Goal: Task Accomplishment & Management: Complete application form

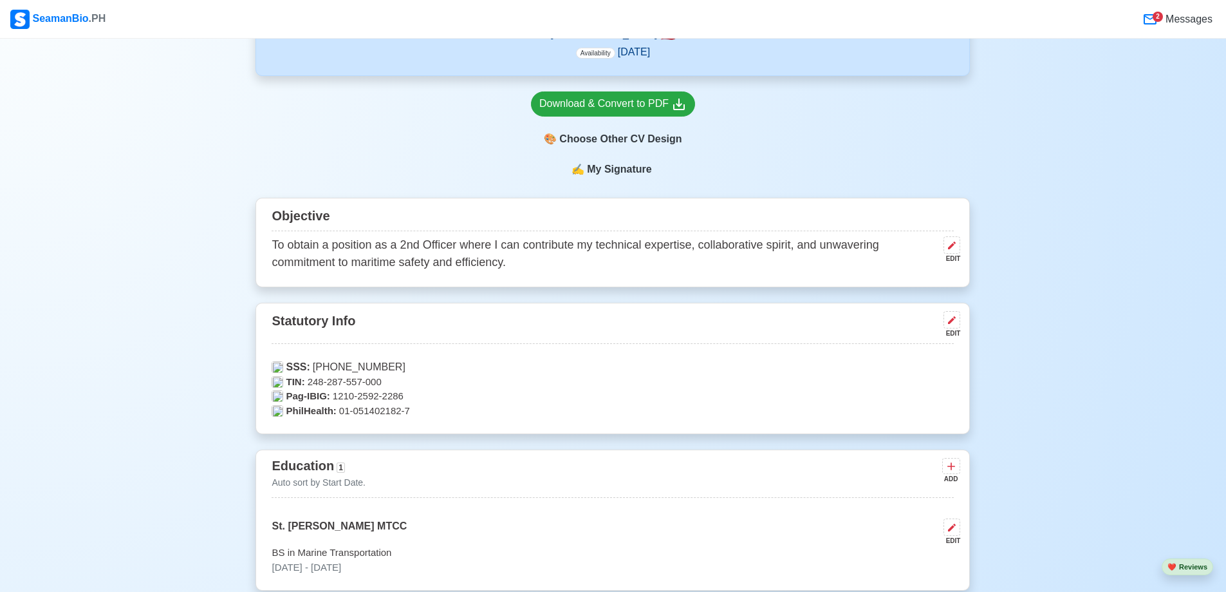
scroll to position [401, 0]
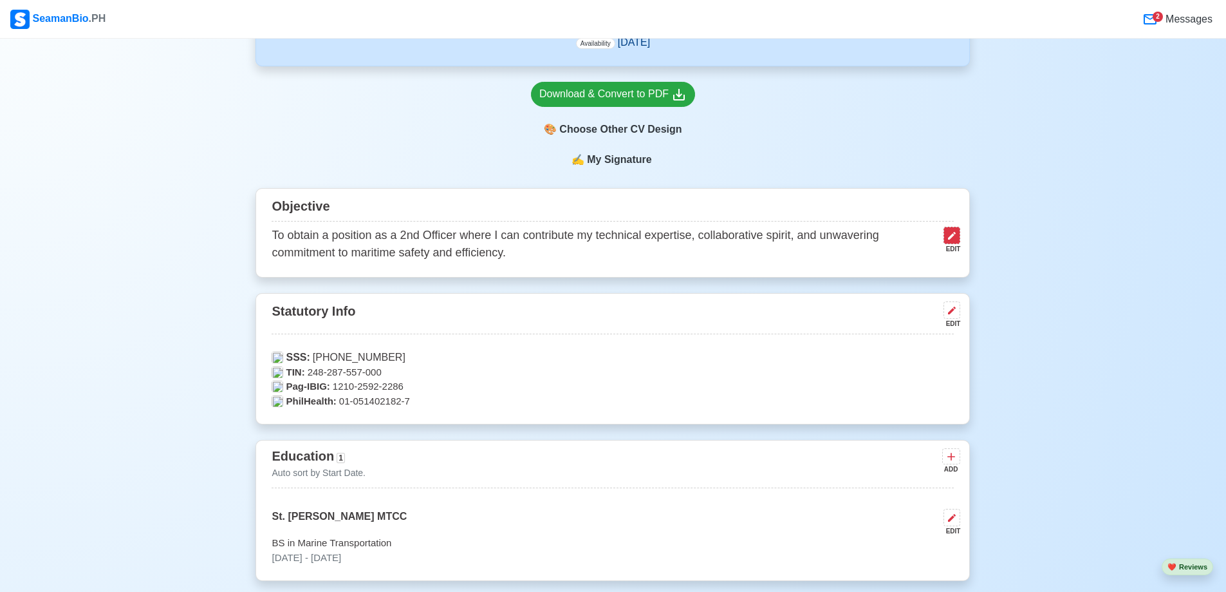
click at [953, 236] on icon at bounding box center [952, 235] width 10 height 10
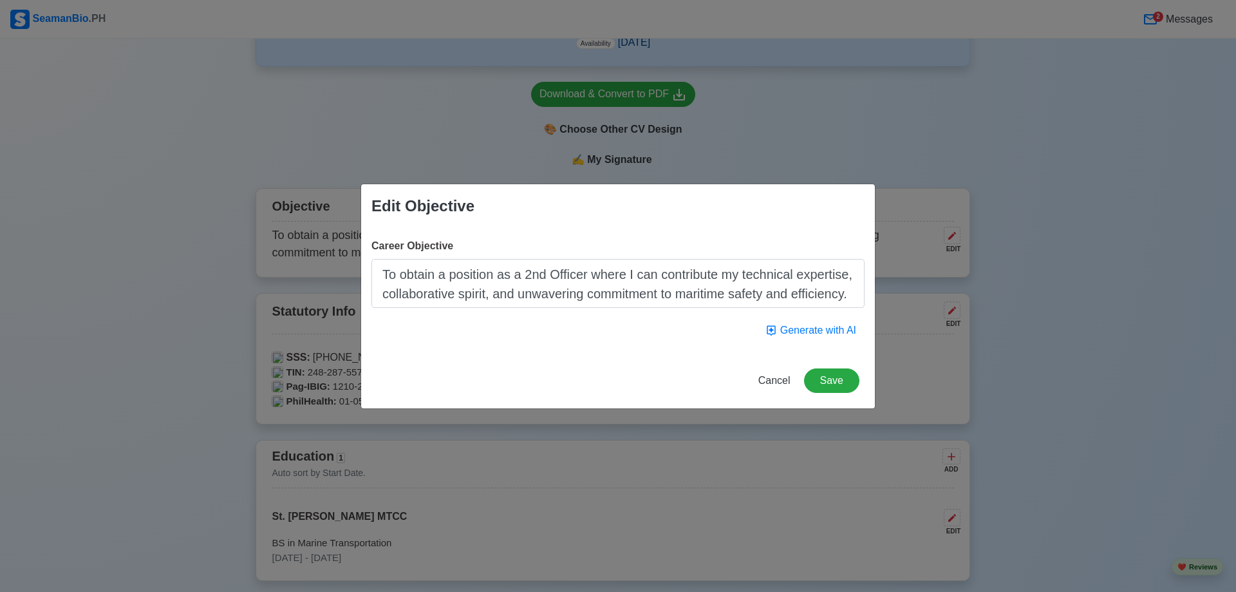
drag, startPoint x: 589, startPoint y: 273, endPoint x: 598, endPoint y: 315, distance: 43.4
click at [590, 273] on textarea "To obtain a position as a 2nd Officer where I can contribute my technical exper…" at bounding box center [617, 283] width 493 height 49
click at [421, 279] on textarea "To obtain where I can contribute my technical expertise, collaborative spirit, …" at bounding box center [617, 283] width 493 height 49
click at [424, 284] on textarea "To obtain where I can contribute my technical expertise, collaborative spirit, …" at bounding box center [617, 283] width 493 height 49
click at [421, 276] on textarea "To obtain where I can contribute my technical expertise, collaborative spirit, …" at bounding box center [617, 283] width 493 height 49
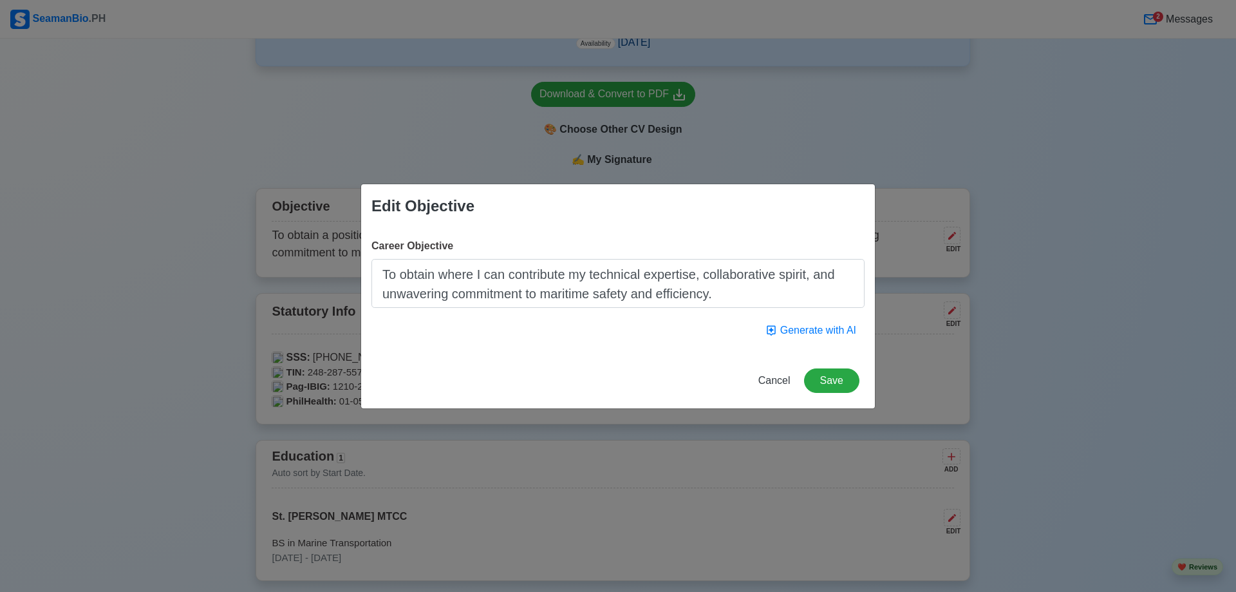
click at [441, 277] on textarea "To obtain where I can contribute my technical expertise, collaborative spirit, …" at bounding box center [617, 283] width 493 height 49
click at [619, 298] on textarea "To obtain a job where I can contribute my technical expertise, collaborative sp…" at bounding box center [617, 283] width 493 height 49
click at [797, 299] on textarea "To obtain a job where I can contribute my technical expertise, collaborative sp…" at bounding box center [617, 283] width 493 height 49
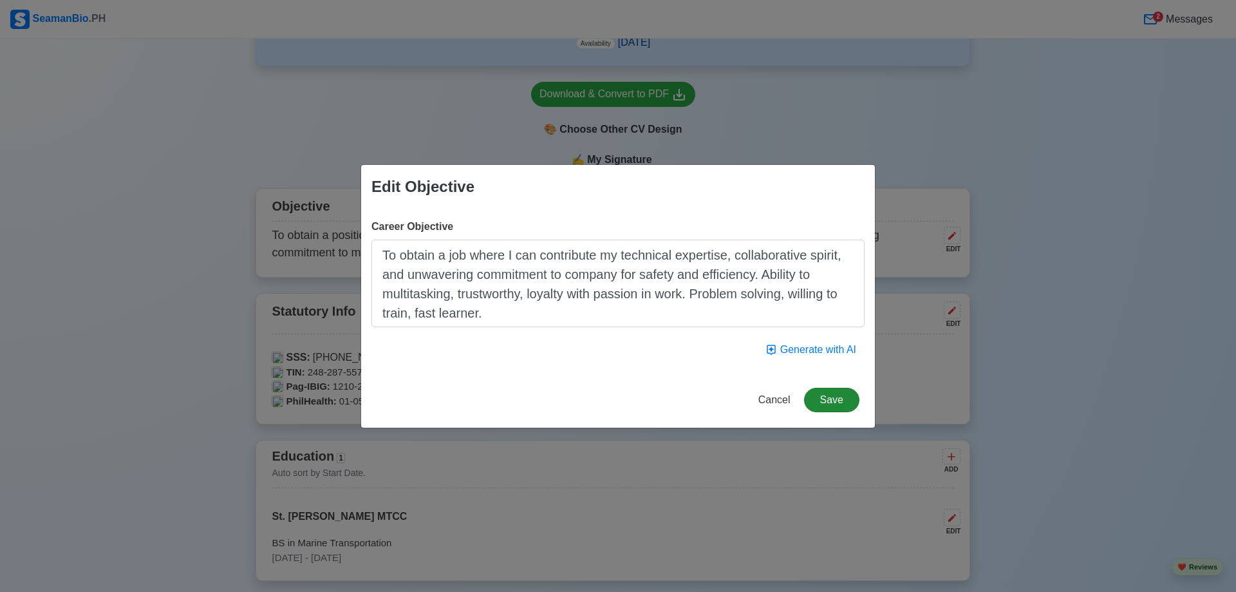
type textarea "To obtain a job where I can contribute my technical expertise, collaborative sp…"
click at [829, 397] on button "Save" at bounding box center [831, 400] width 55 height 24
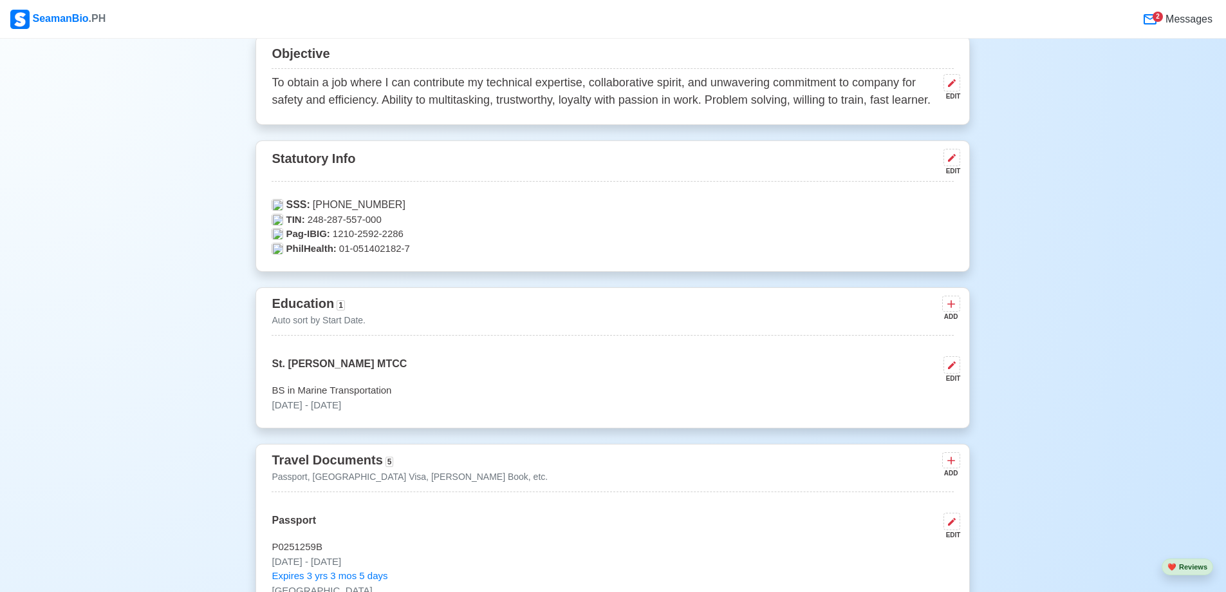
scroll to position [0, 0]
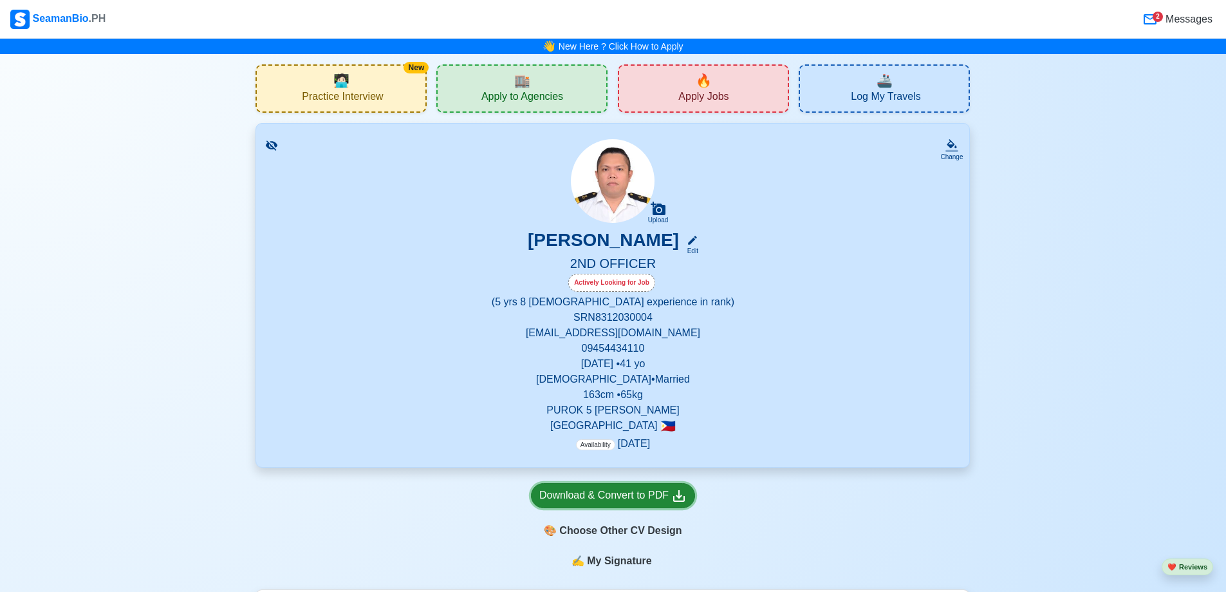
click at [670, 499] on div "Download & Convert to PDF" at bounding box center [612, 495] width 147 height 16
